Goal: Transaction & Acquisition: Subscribe to service/newsletter

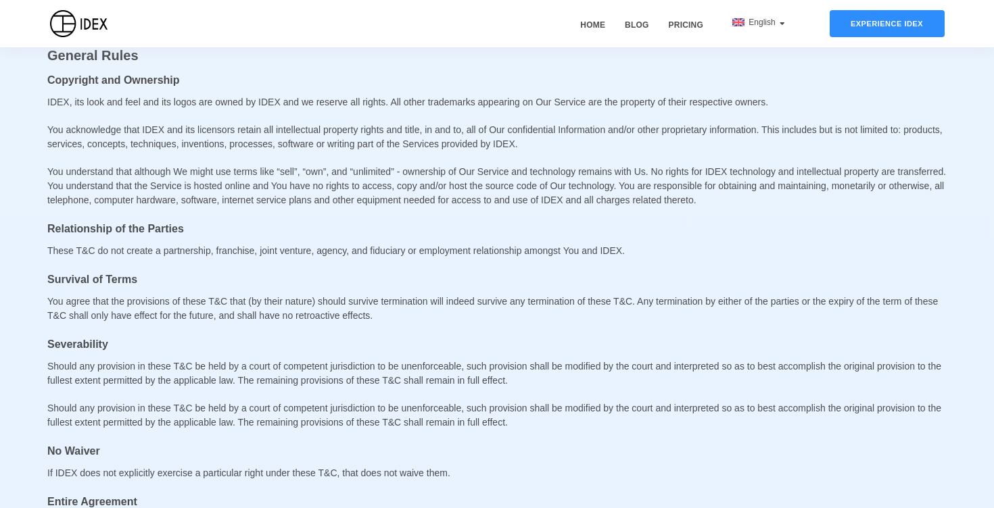
scroll to position [4715, 0]
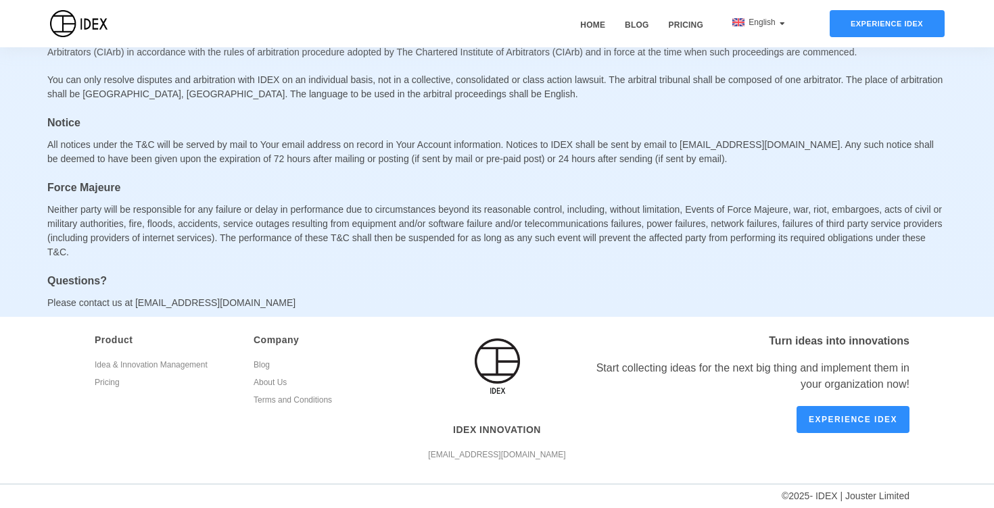
click at [274, 384] on link "About Us" at bounding box center [322, 385] width 139 height 18
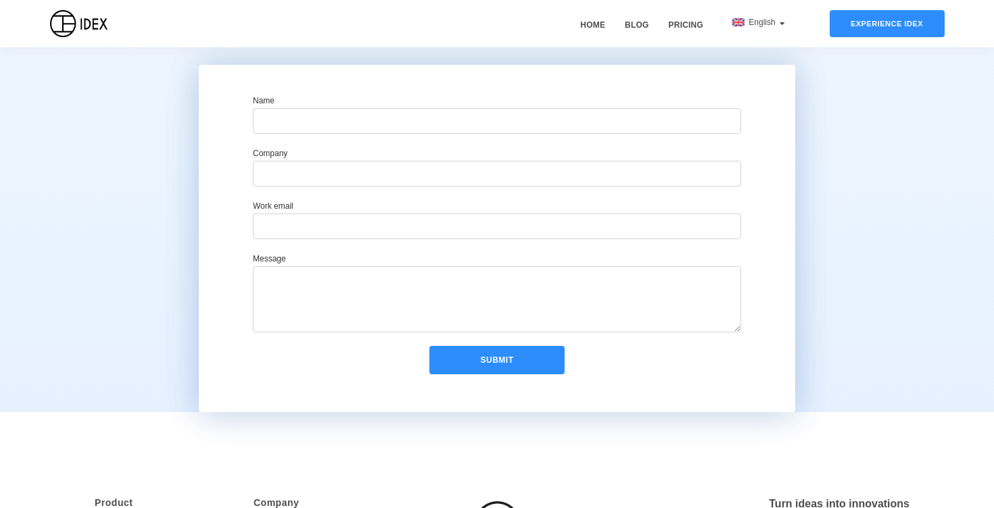
scroll to position [862, 0]
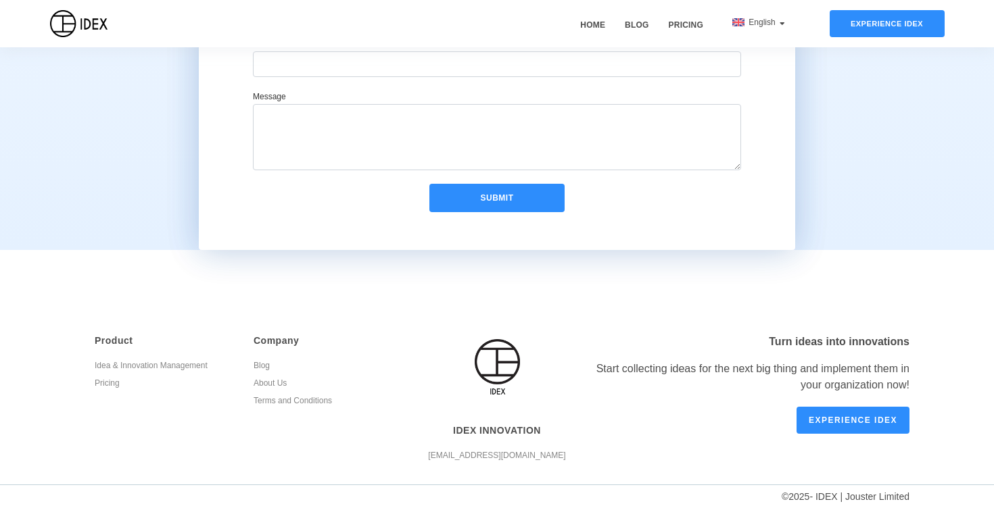
click at [157, 361] on link "Idea & Innovation Management" at bounding box center [164, 368] width 139 height 18
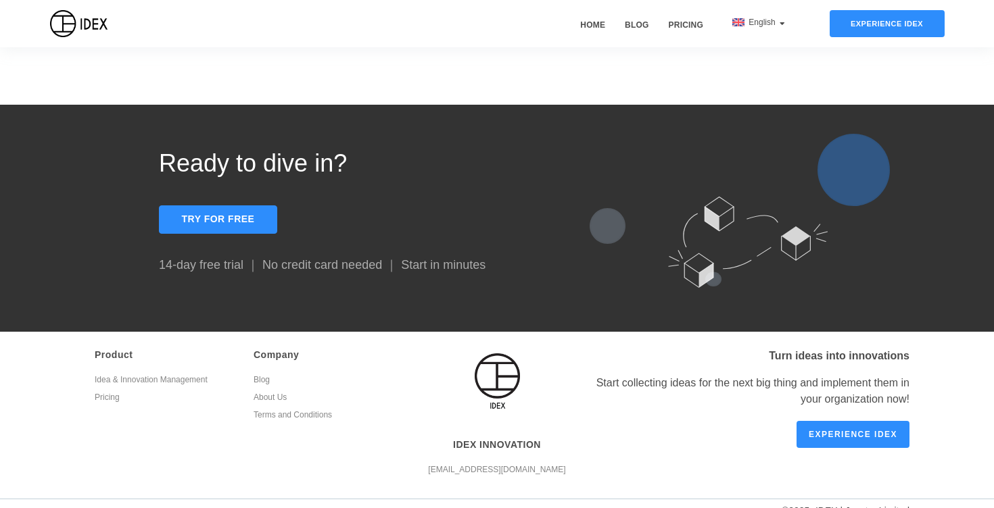
scroll to position [1200, 0]
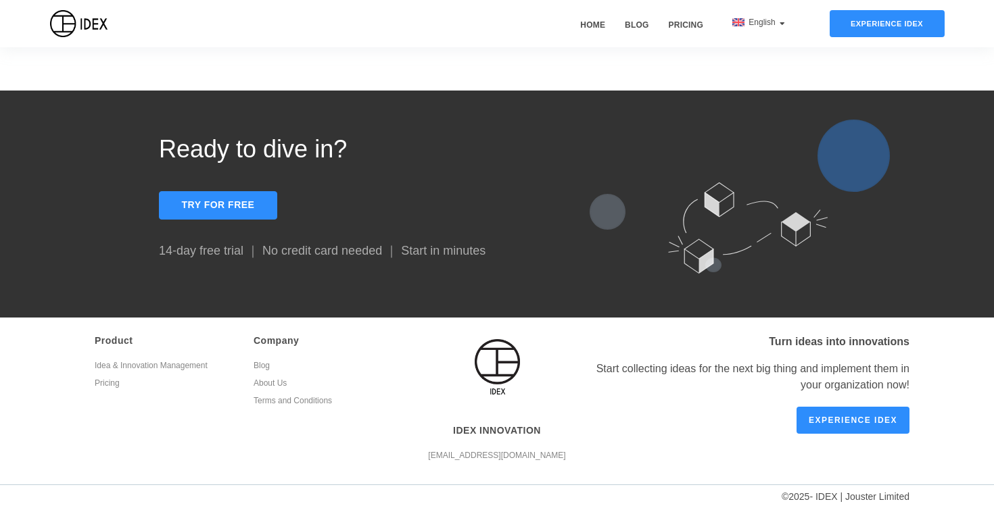
click at [333, 247] on p "14-day free trial ｜ No credit card needed ｜ Start in minutes" at bounding box center [328, 251] width 338 height 16
click at [823, 416] on link "Experience IDEX" at bounding box center [852, 420] width 113 height 27
click at [833, 493] on div "© 2025 - IDEX | Jouster Limited" at bounding box center [454, 500] width 909 height 18
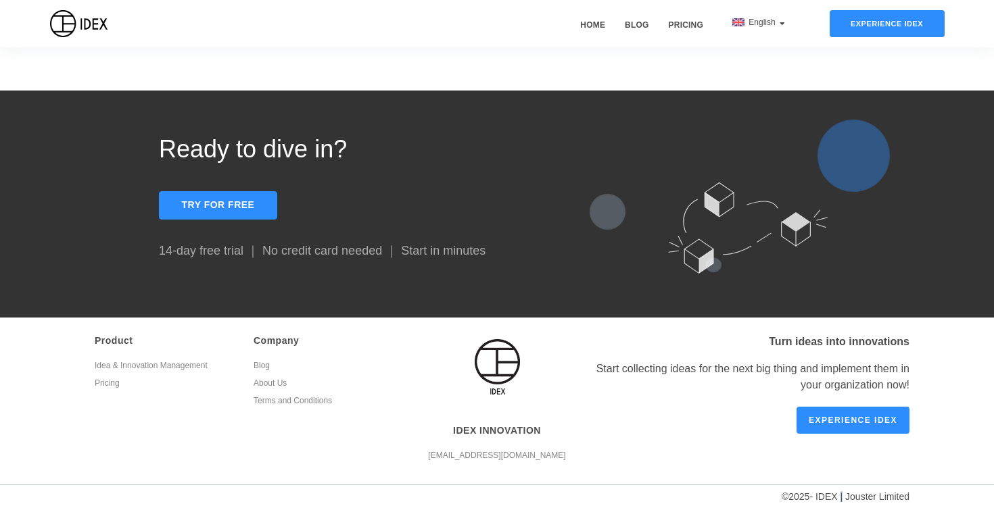
copy div "© 2025 - IDEX | Jouster Limited"
